Goal: Information Seeking & Learning: Learn about a topic

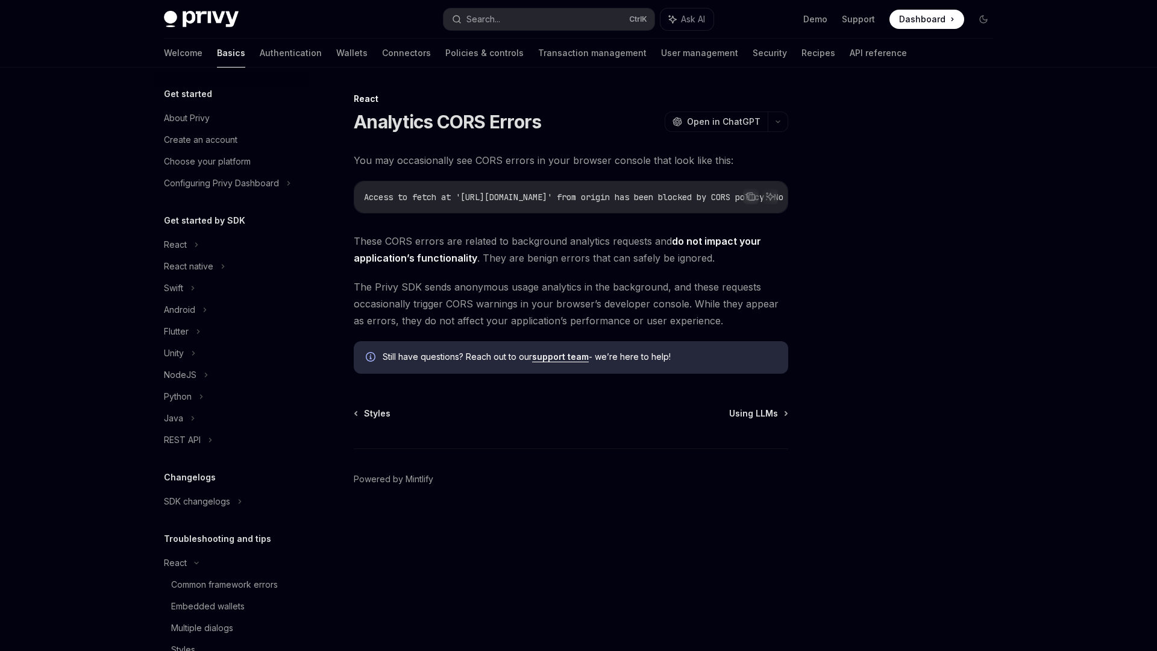
scroll to position [99, 0]
